Goal: Task Accomplishment & Management: Complete application form

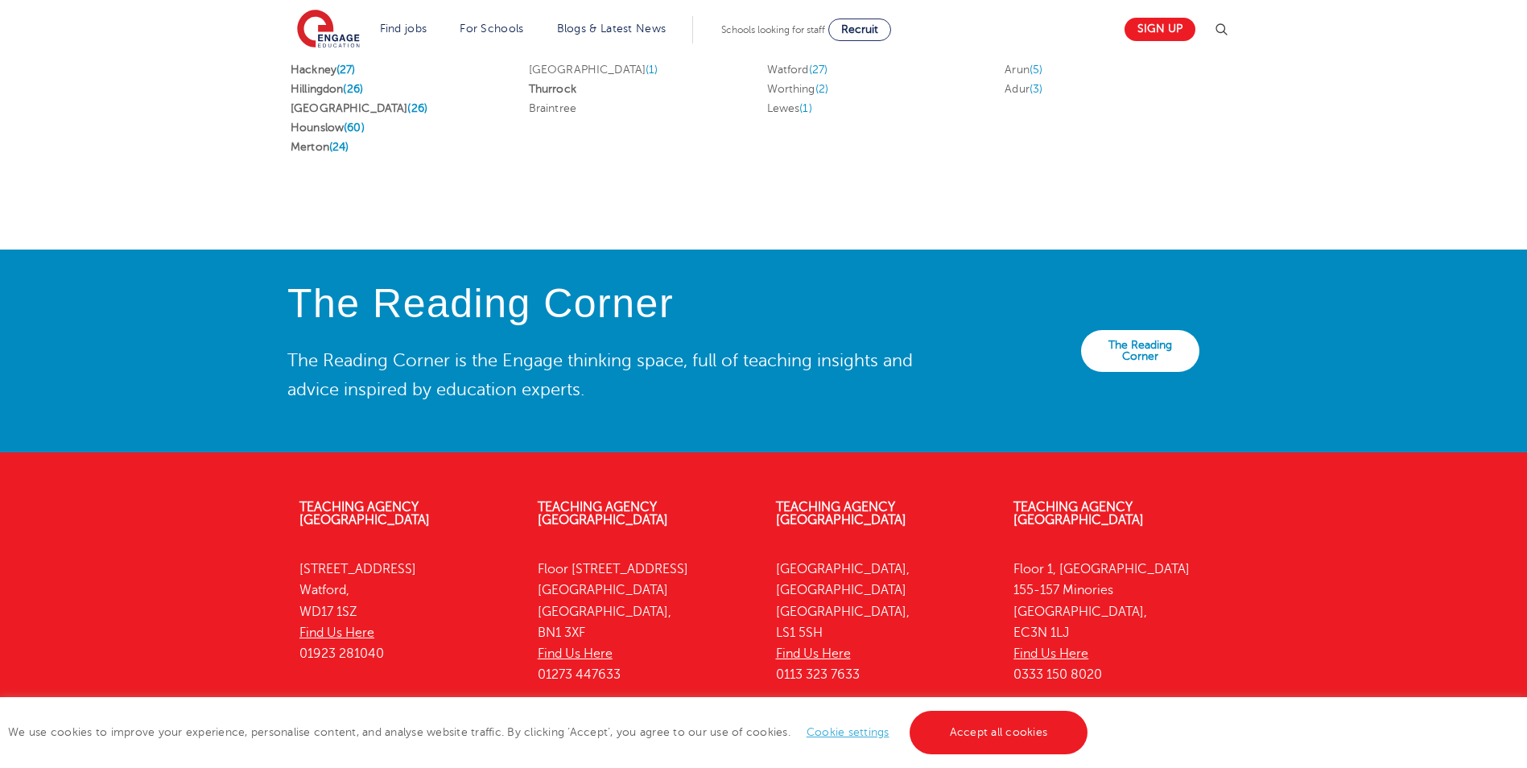
scroll to position [3521, 0]
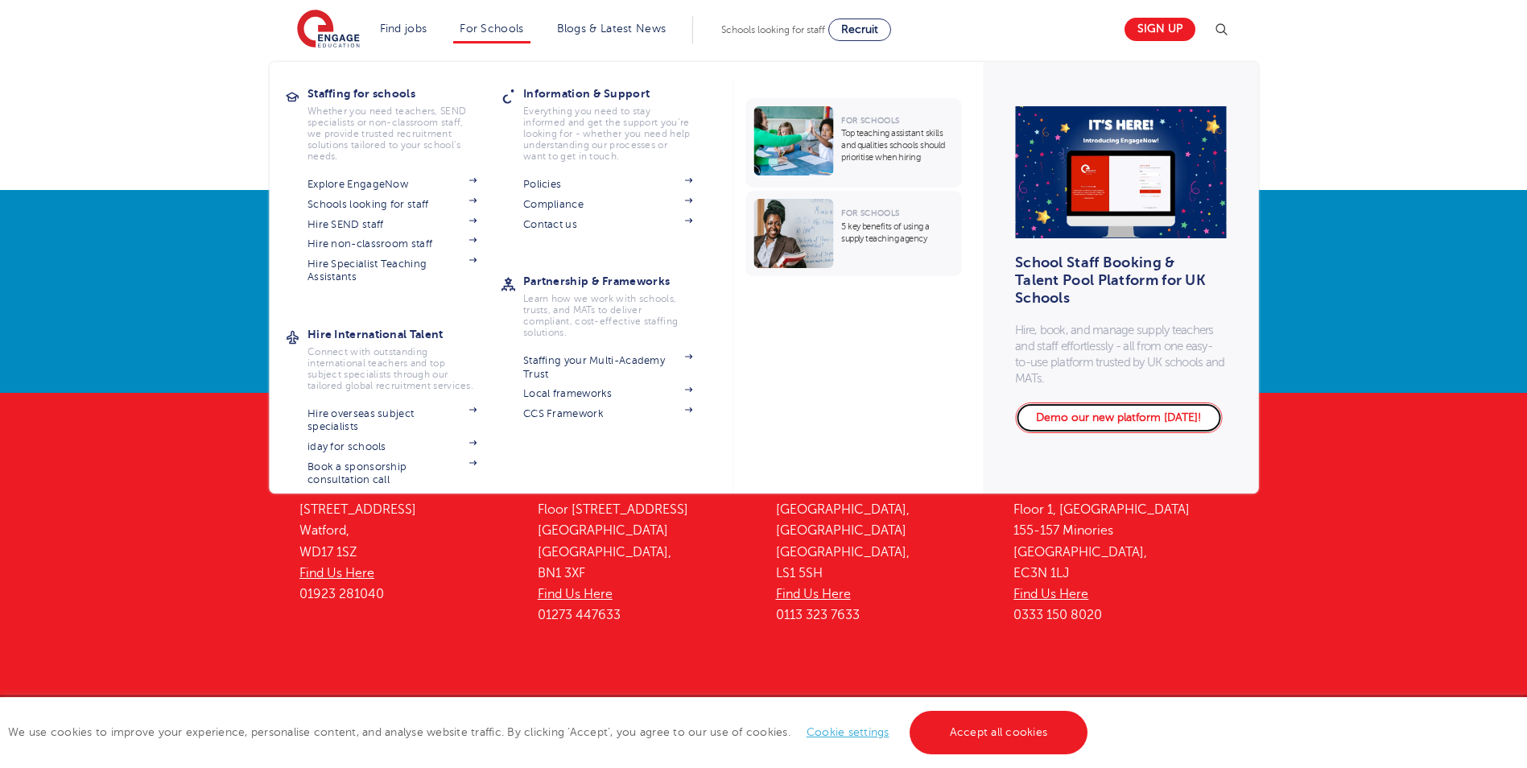
click at [1178, 413] on link "Demo our new platform [DATE]!" at bounding box center [1118, 417] width 207 height 31
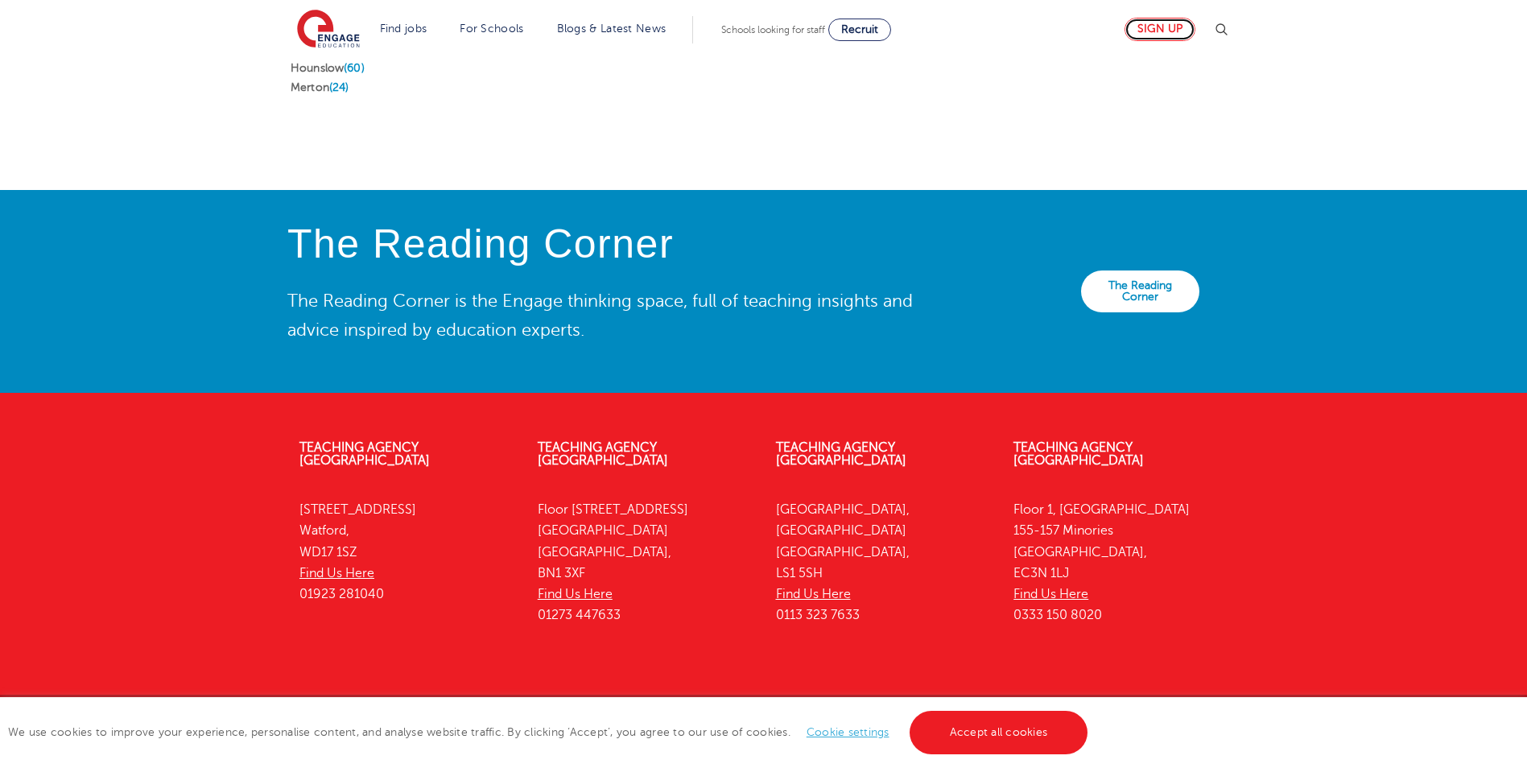
click at [1179, 29] on link "Sign up" at bounding box center [1160, 29] width 71 height 23
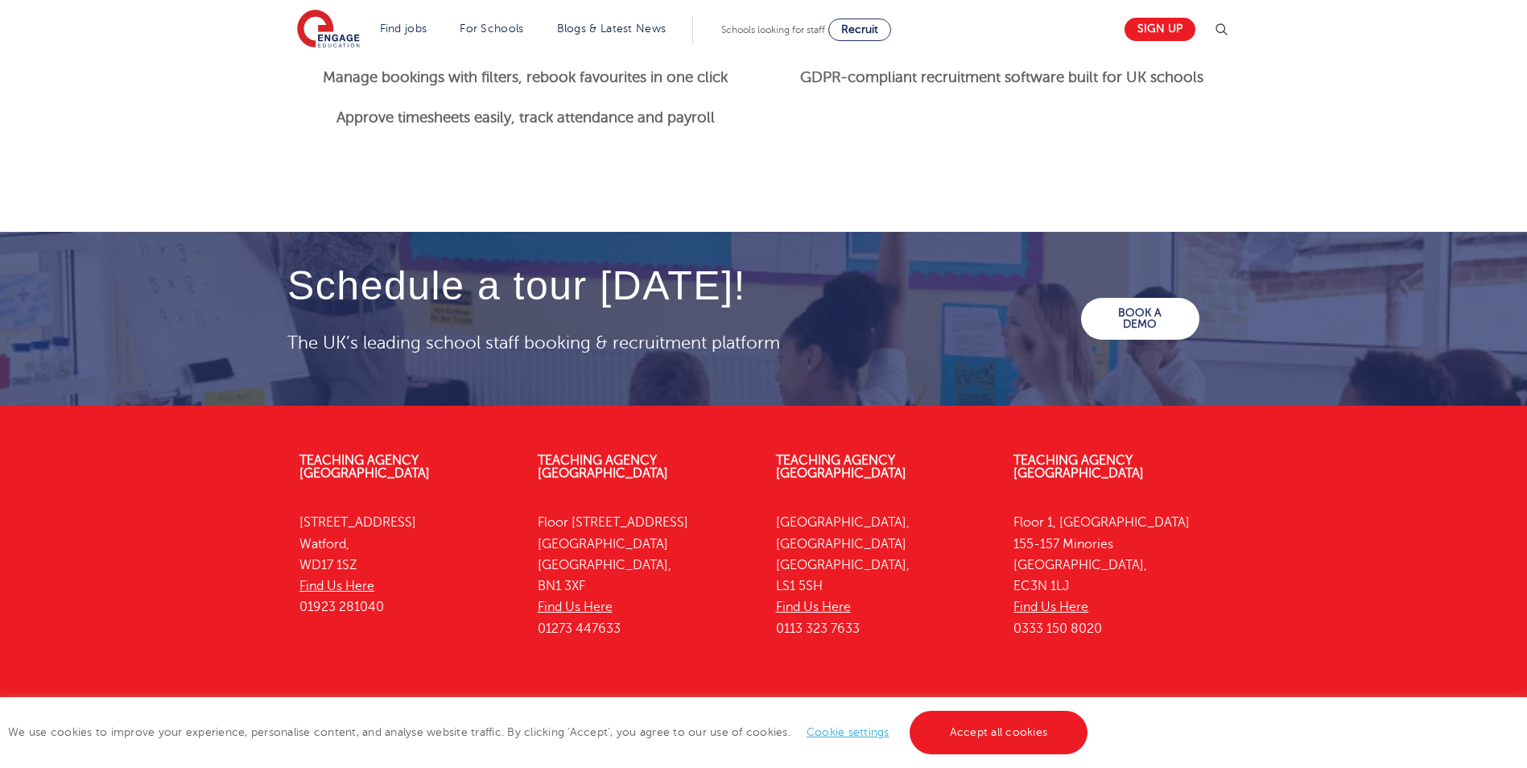
scroll to position [2210, 0]
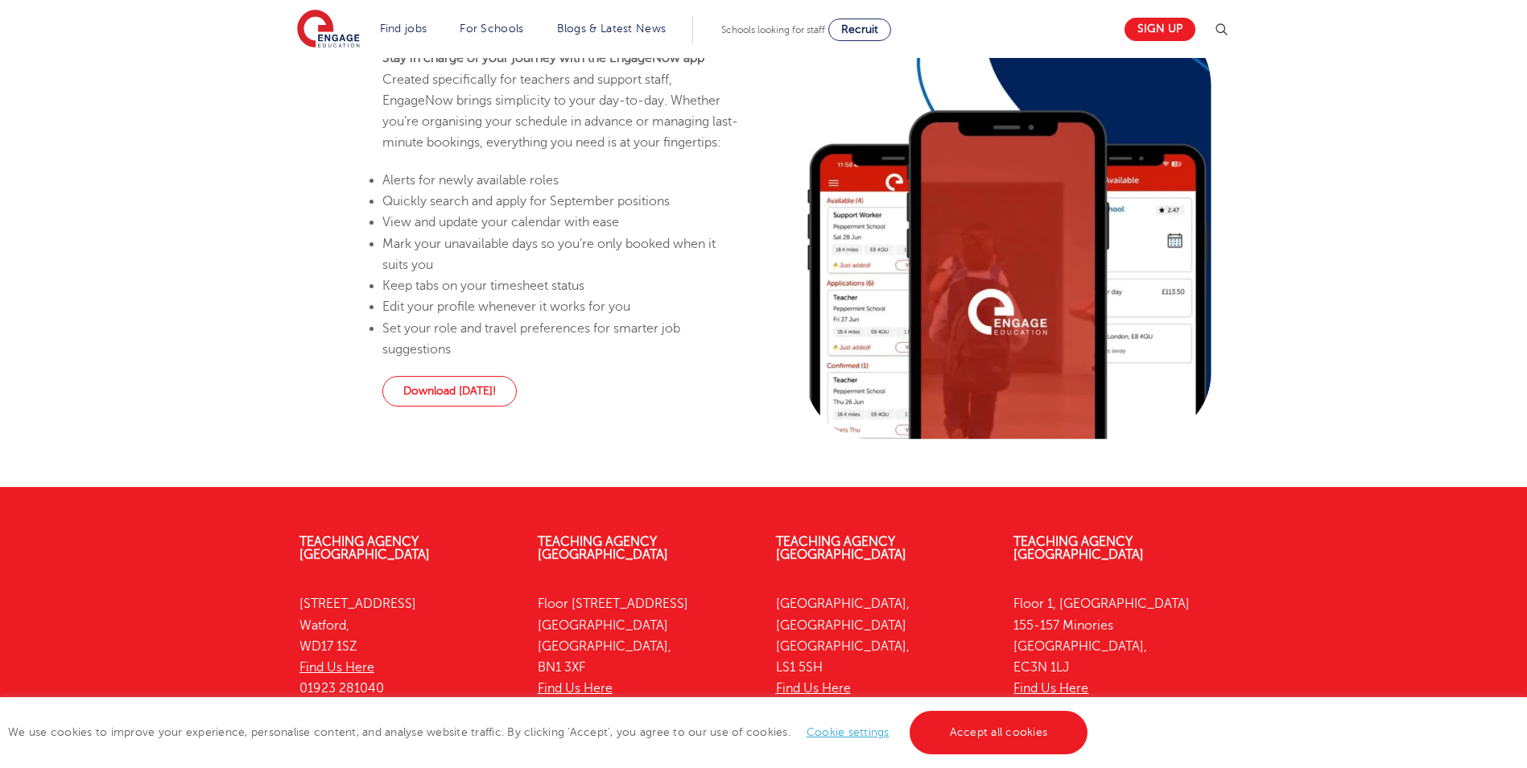
scroll to position [1610, 0]
